Goal: Task Accomplishment & Management: Manage account settings

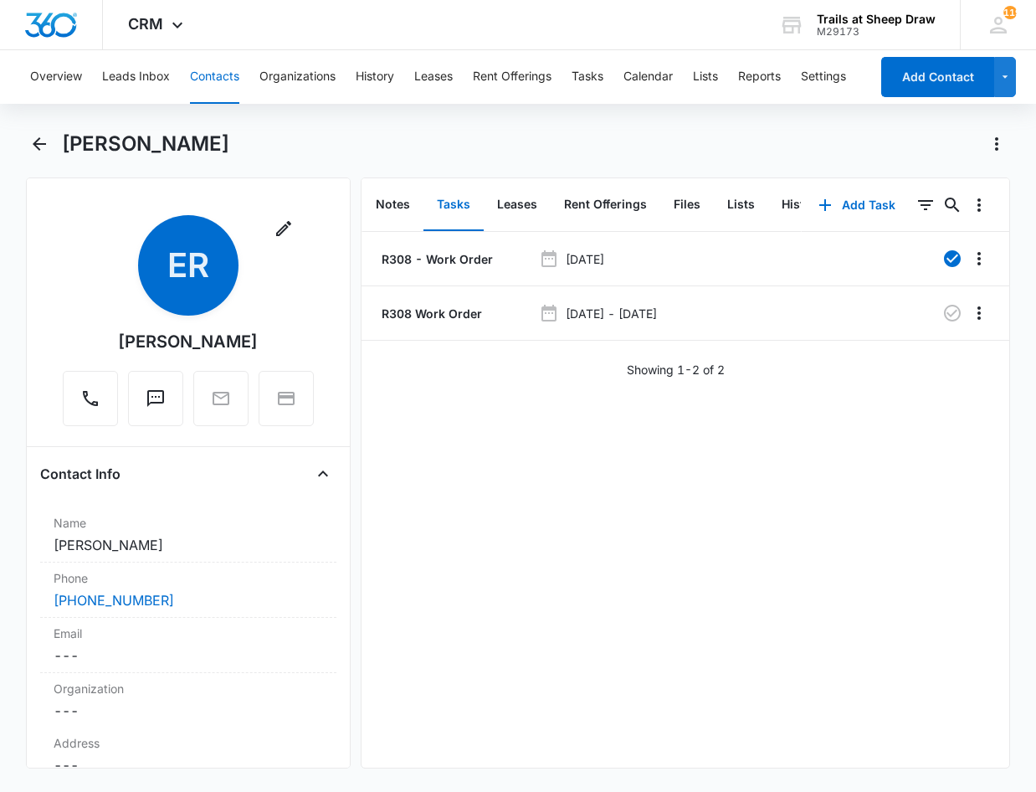
click at [207, 83] on button "Contacts" at bounding box center [214, 77] width 49 height 54
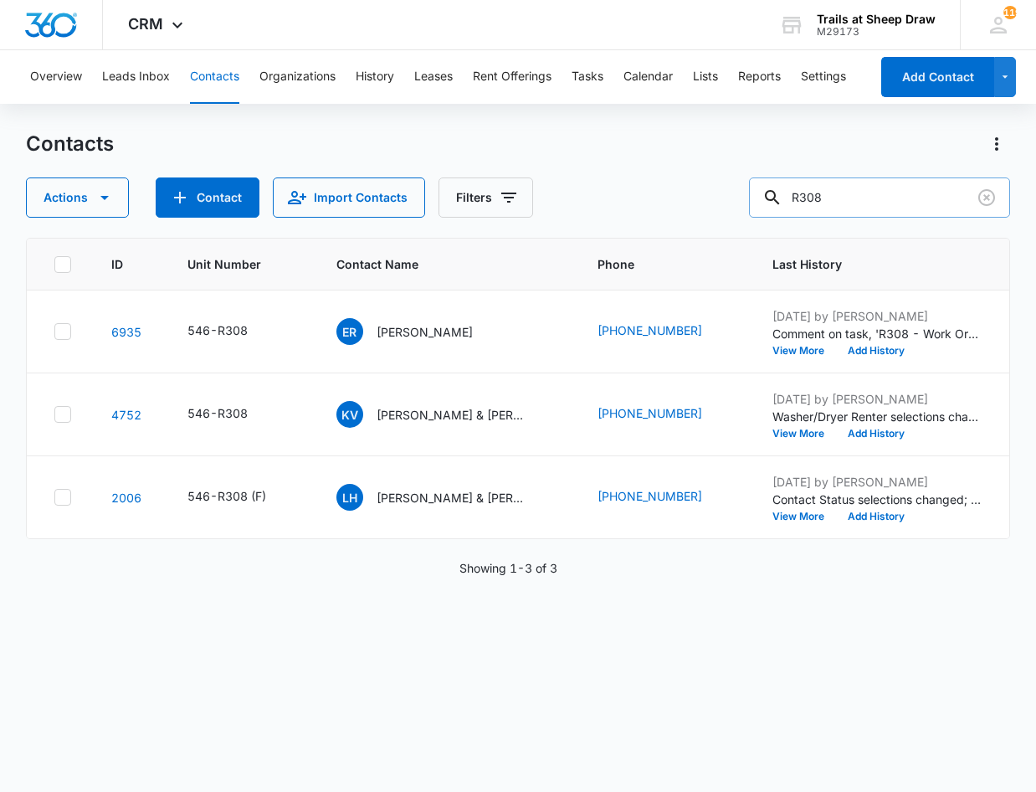
click at [896, 187] on input "R308" at bounding box center [879, 197] width 261 height 40
click at [896, 188] on input "R308" at bounding box center [879, 197] width 261 height 40
type input "U308"
click at [425, 330] on p "[PERSON_NAME] & [PERSON_NAME]" at bounding box center [453, 332] width 151 height 18
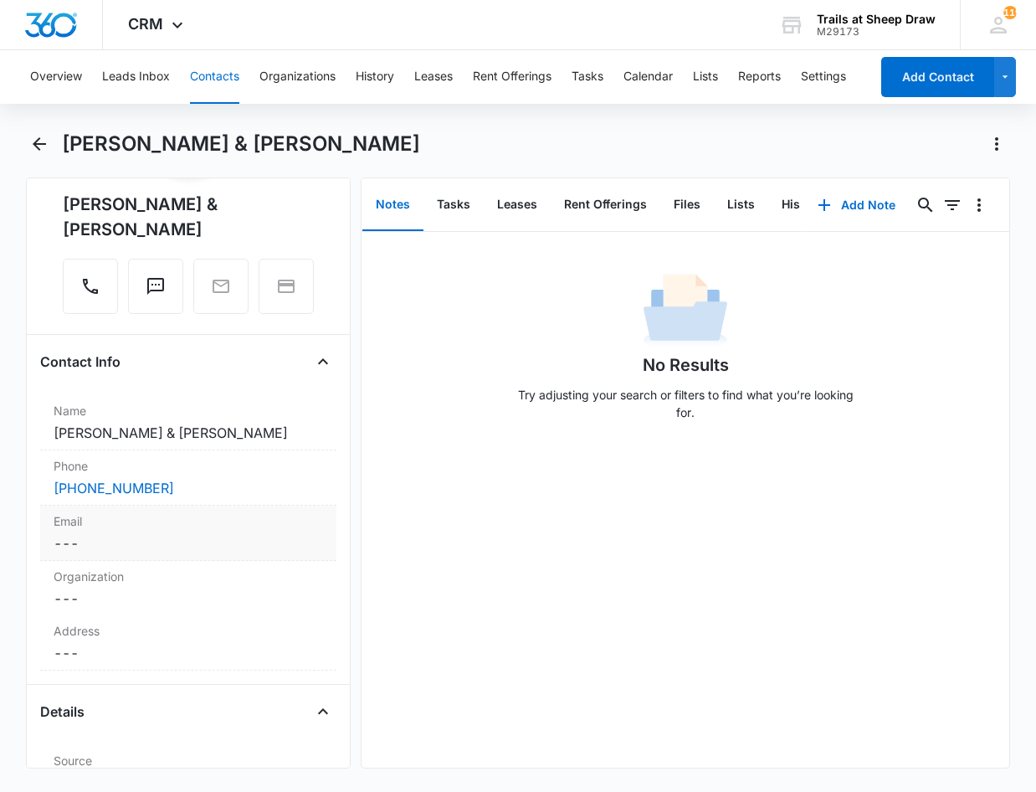
scroll to position [167, 0]
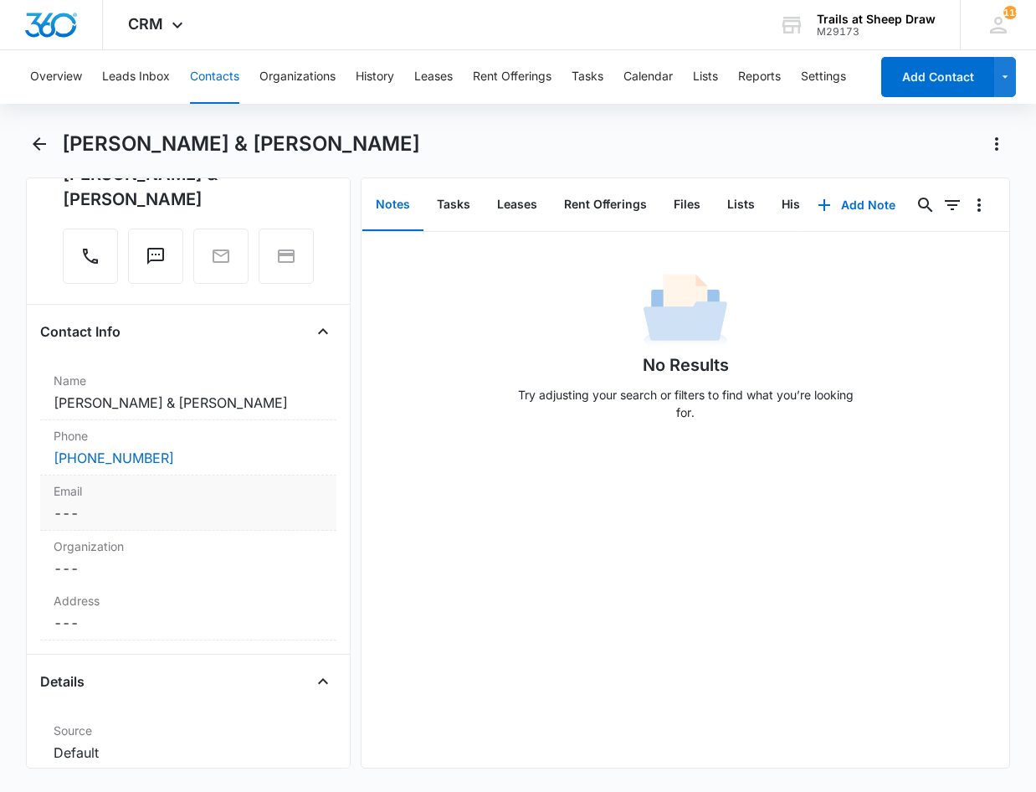
click at [90, 511] on dd "Cancel Save Changes ---" at bounding box center [189, 513] width 270 height 20
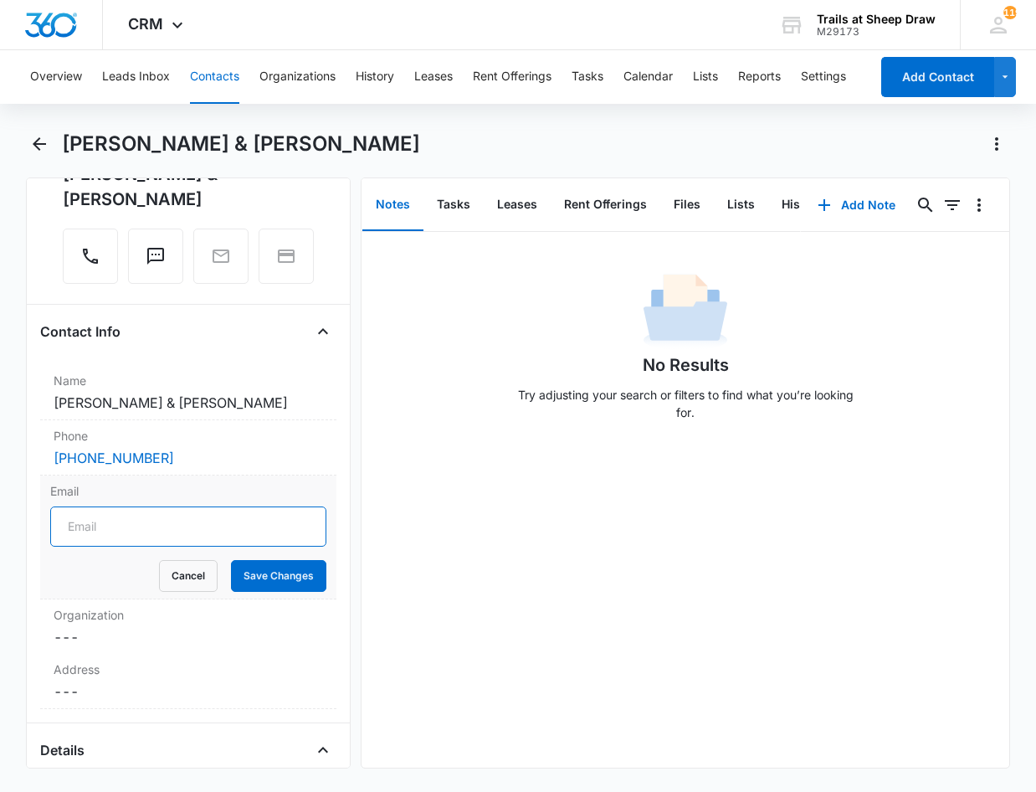
click at [215, 527] on input "Email" at bounding box center [188, 526] width 276 height 40
type input "[EMAIL_ADDRESS][DOMAIN_NAME]"
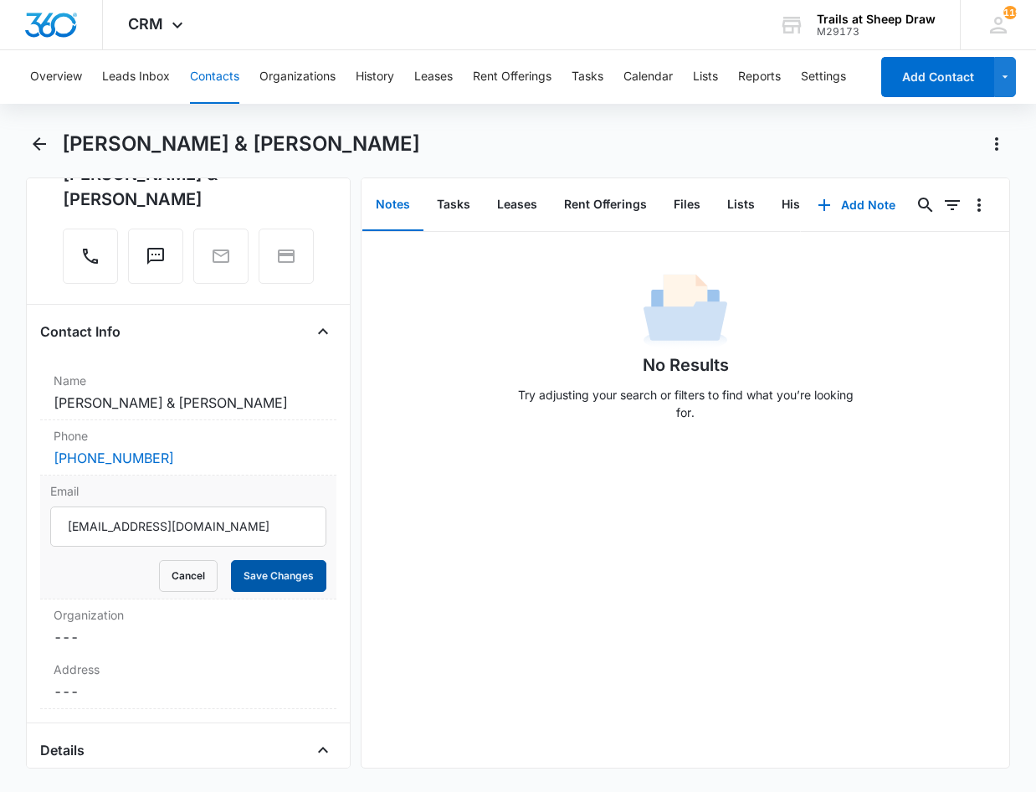
click at [276, 575] on button "Save Changes" at bounding box center [278, 576] width 95 height 32
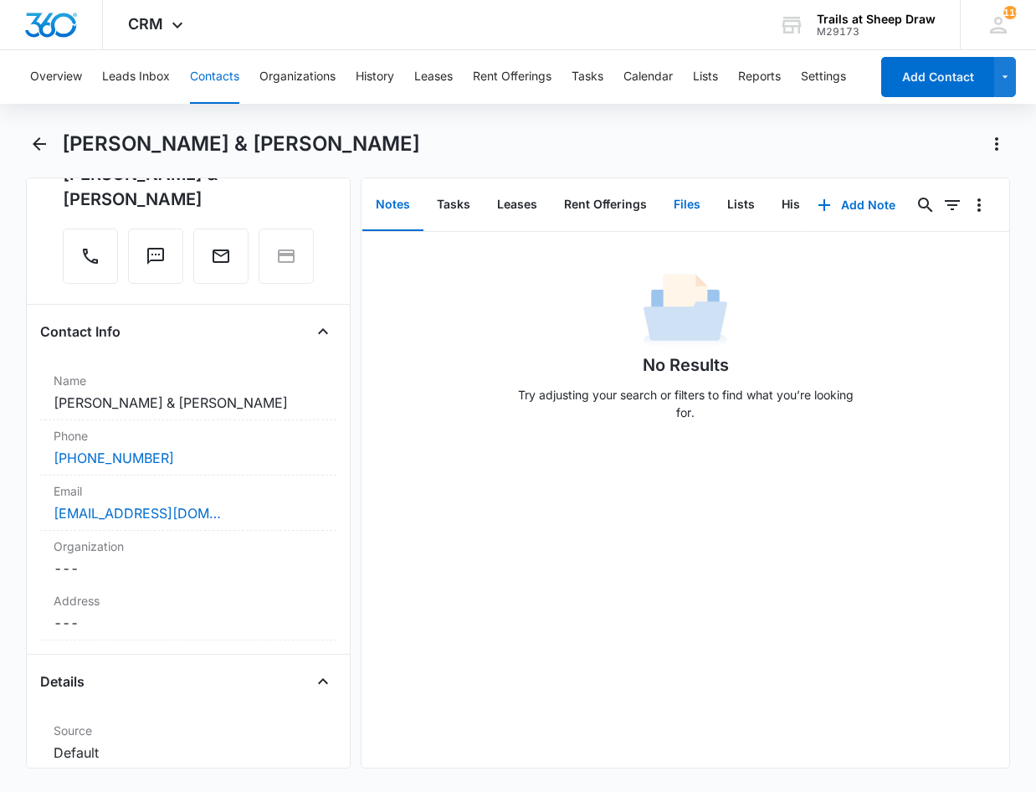
click at [683, 197] on button "Files" at bounding box center [687, 205] width 54 height 52
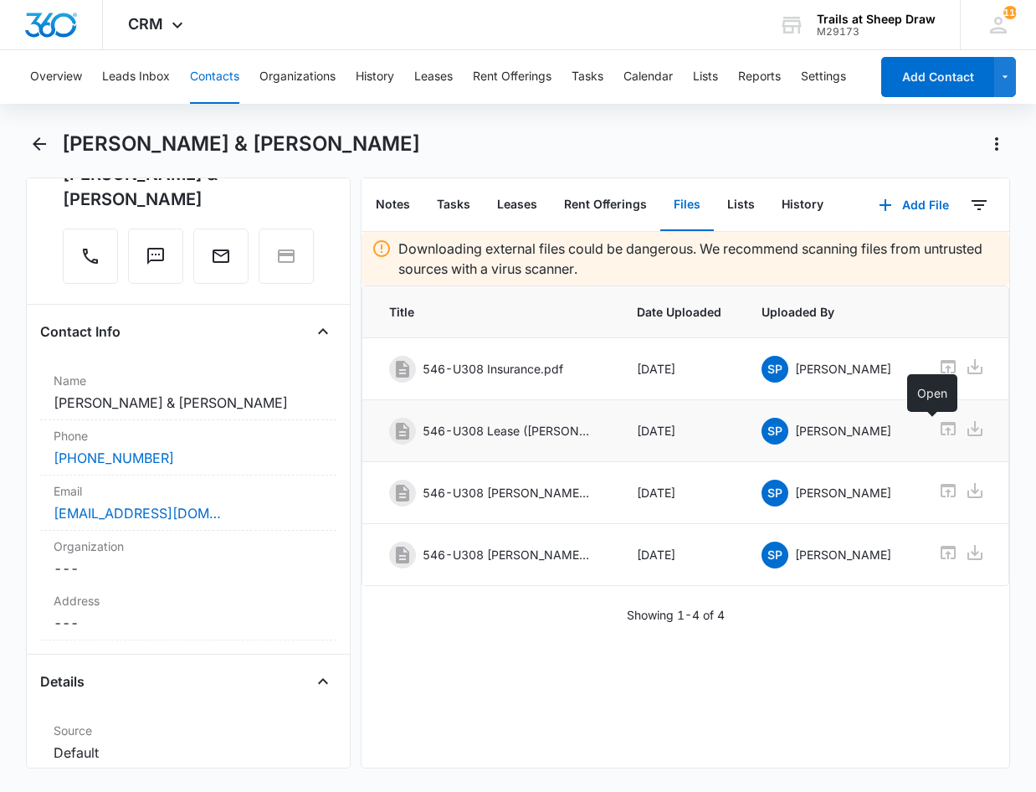
click at [941, 429] on icon at bounding box center [948, 428] width 15 height 13
click at [965, 433] on icon at bounding box center [975, 429] width 20 height 20
click at [172, 517] on link "[EMAIL_ADDRESS][DOMAIN_NAME]" at bounding box center [137, 513] width 167 height 20
